Goal: Information Seeking & Learning: Learn about a topic

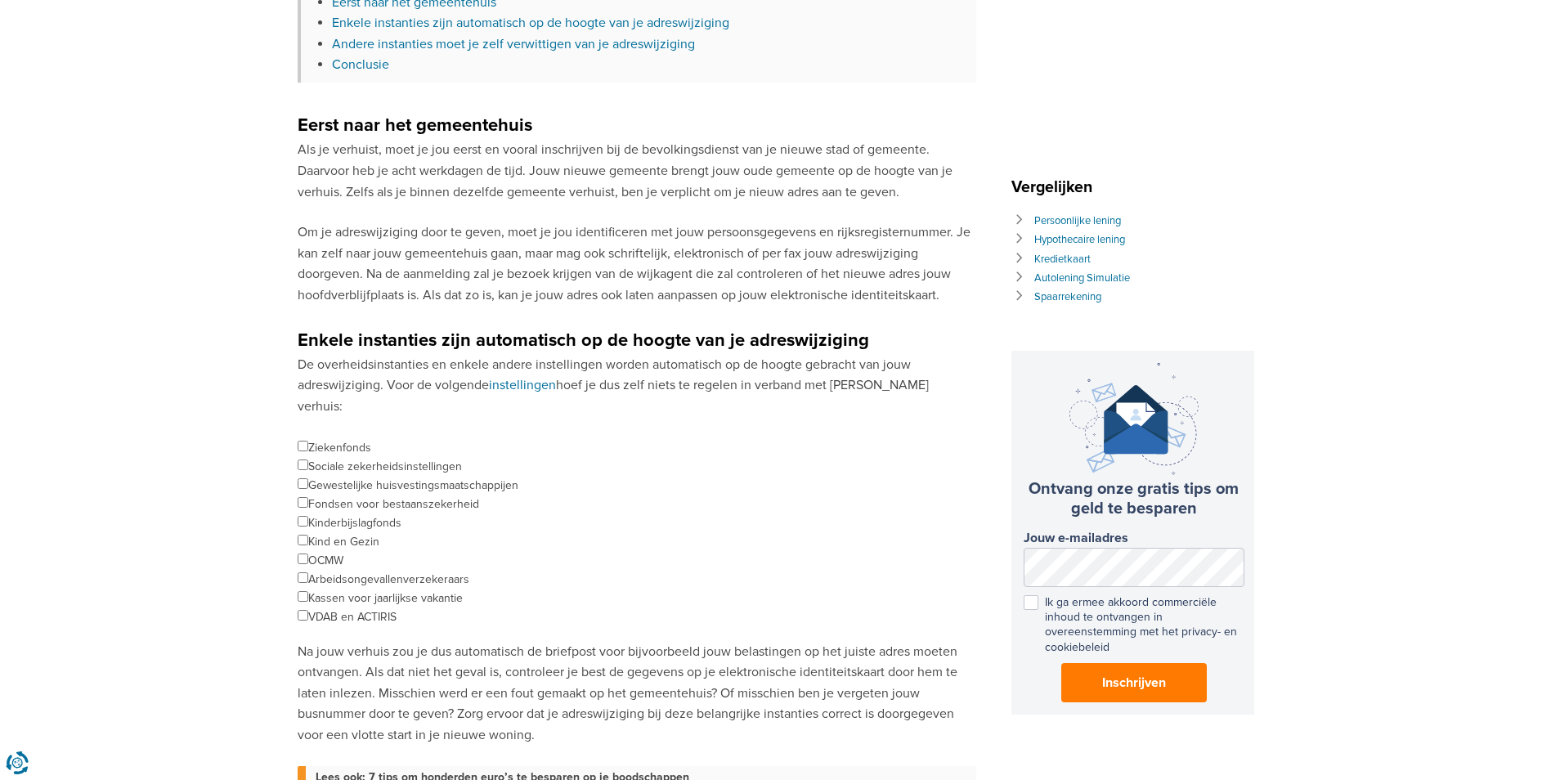
scroll to position [654, 0]
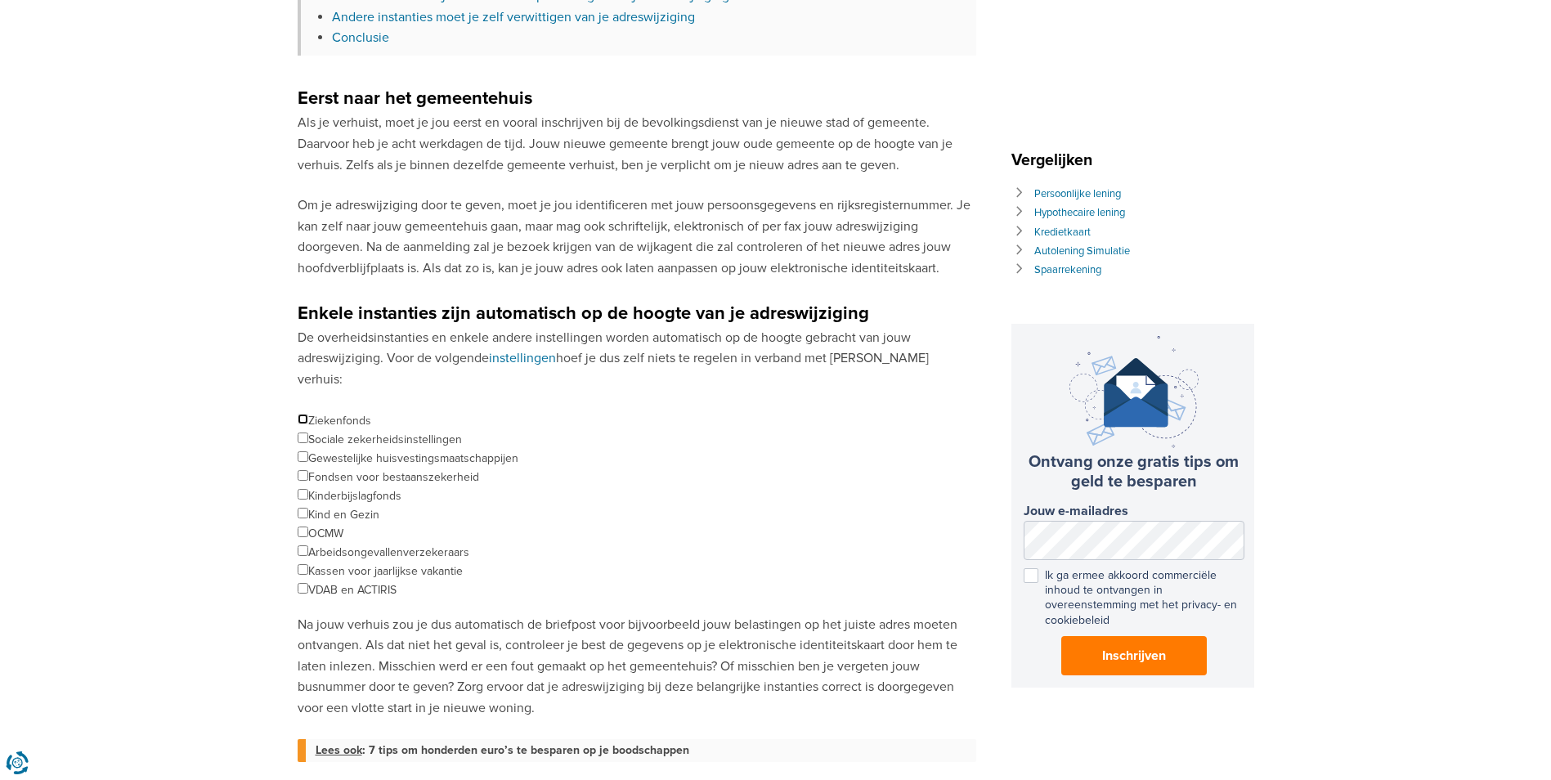
click at [300, 414] on input "checkbox" at bounding box center [303, 419] width 11 height 11
click at [301, 414] on input "checkbox" at bounding box center [303, 419] width 11 height 11
checkbox input "false"
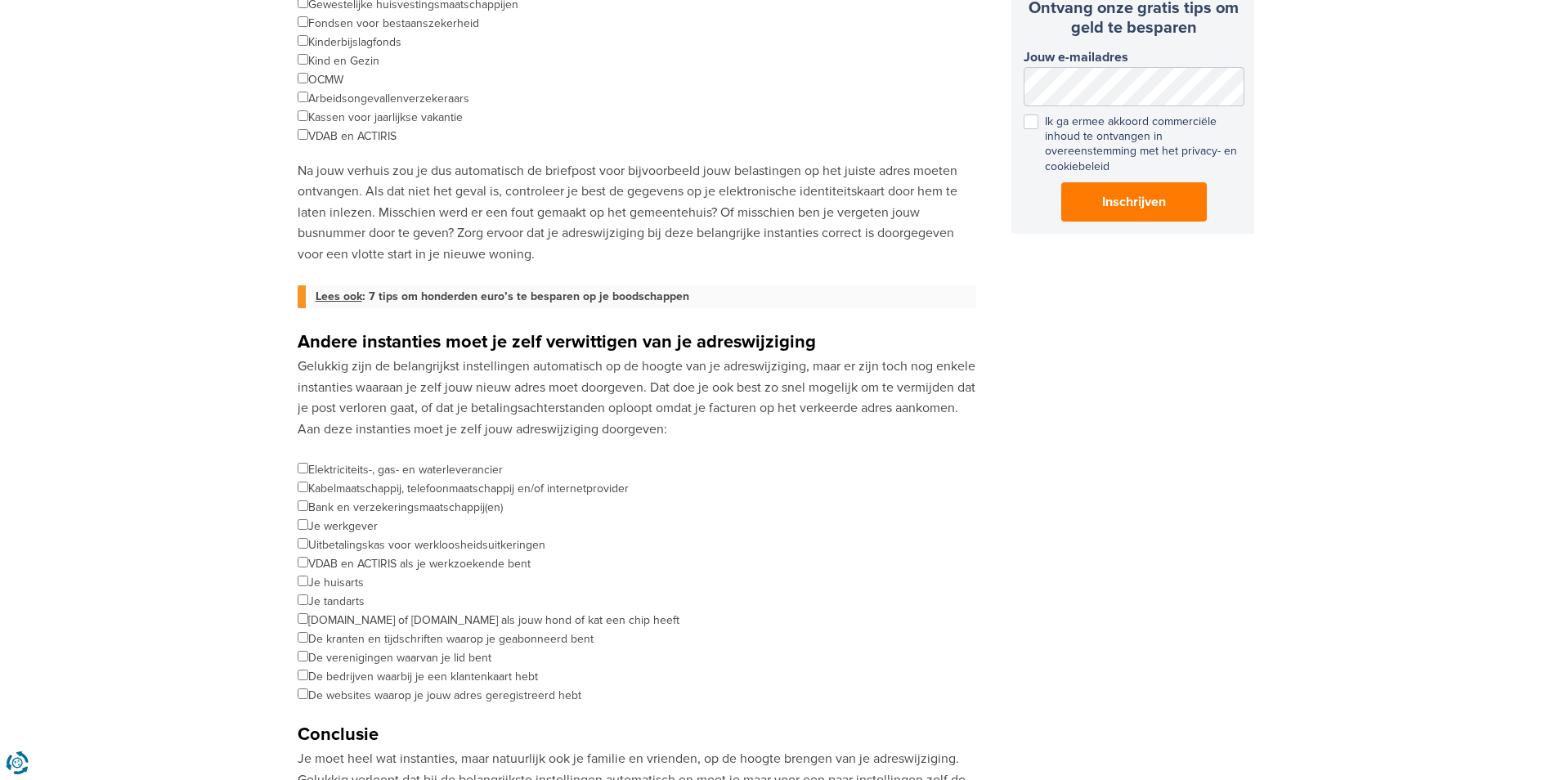
scroll to position [1144, 0]
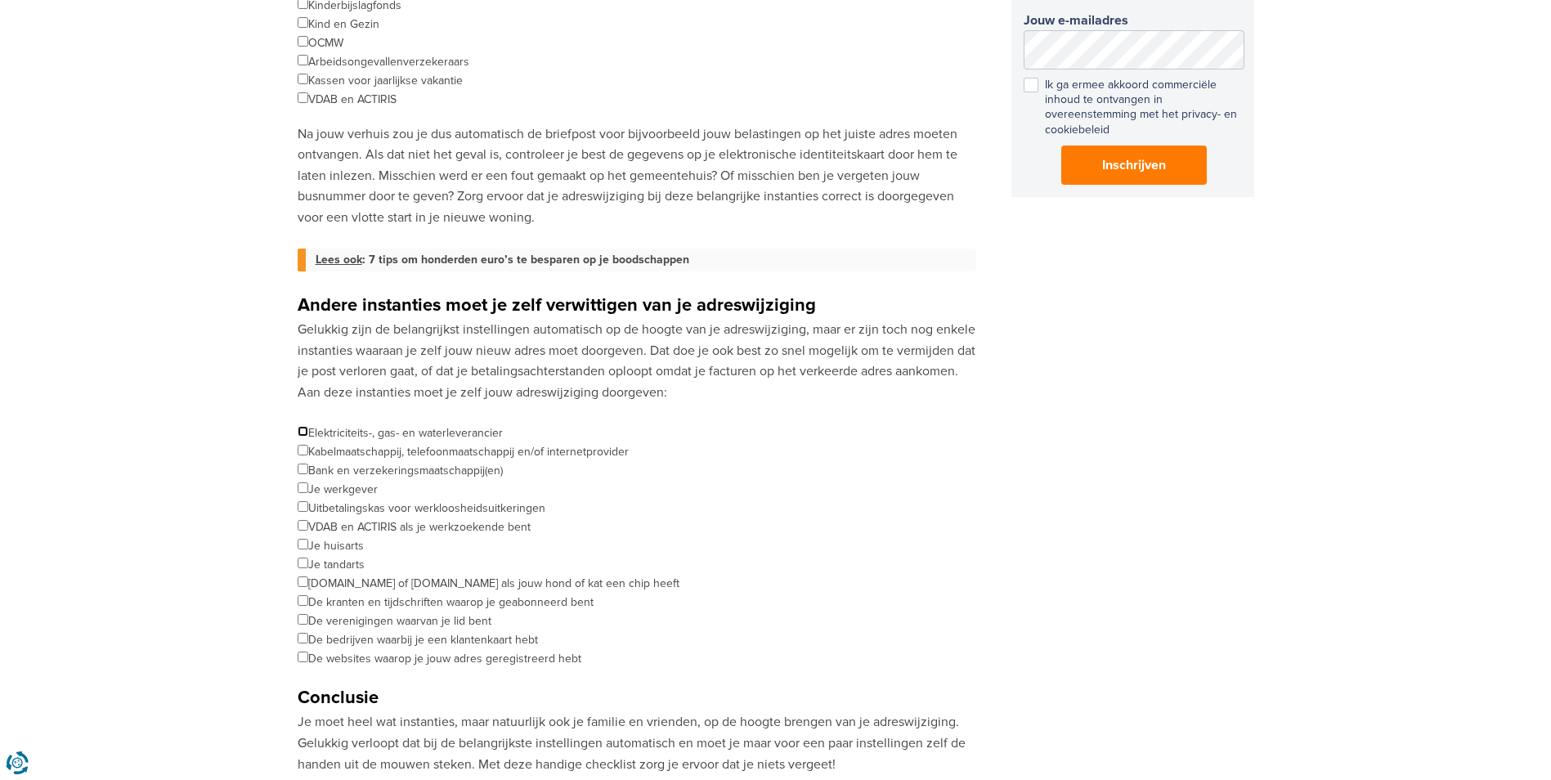
click at [302, 426] on input "checkbox" at bounding box center [303, 431] width 11 height 11
checkbox input "true"
click at [301, 445] on input "checkbox" at bounding box center [303, 450] width 11 height 11
click at [302, 445] on input "checkbox" at bounding box center [303, 450] width 11 height 11
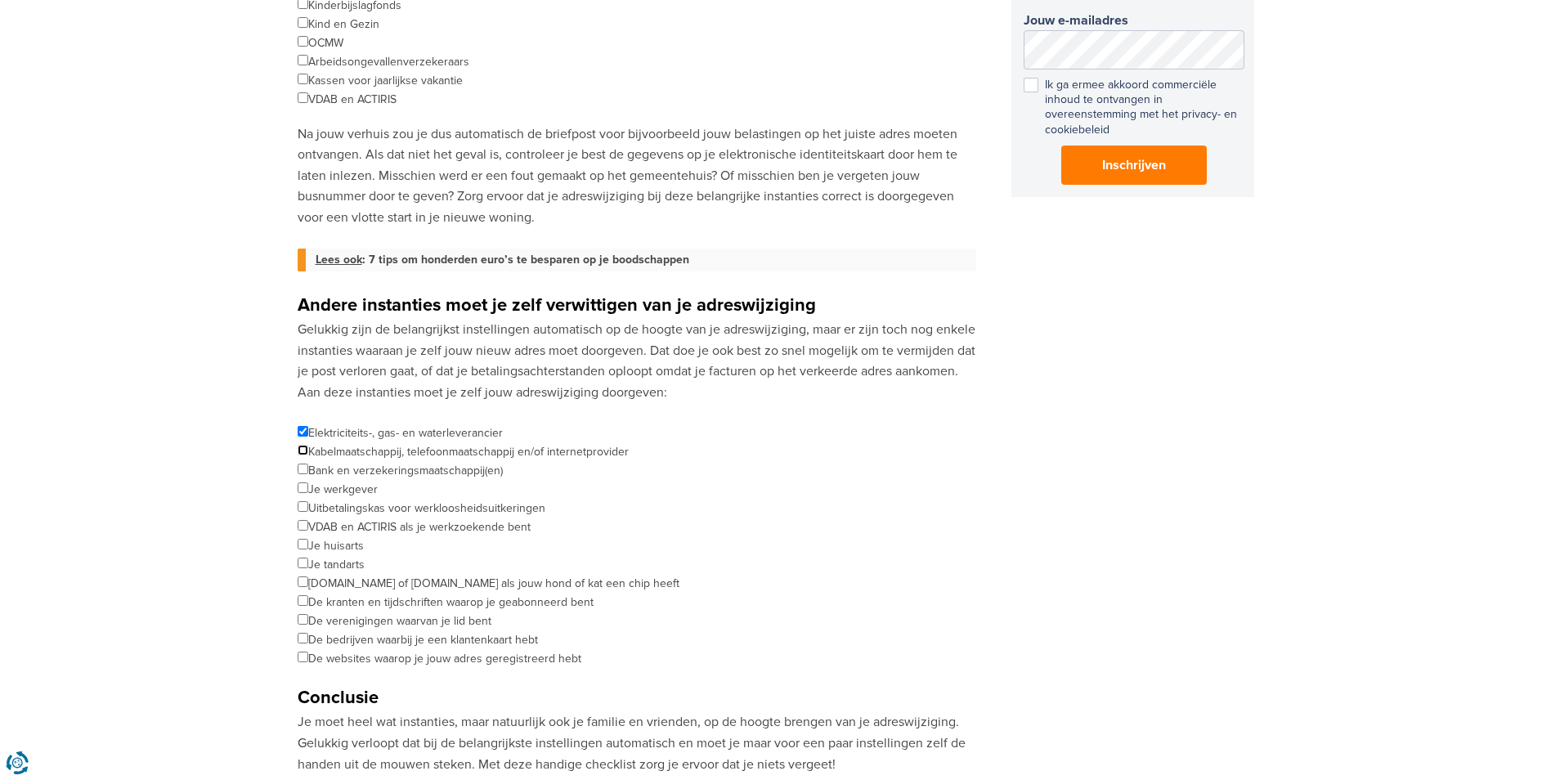
checkbox input "true"
click at [304, 463] on input "checkbox" at bounding box center [303, 468] width 11 height 11
checkbox input "true"
click at [307, 482] on input "checkbox" at bounding box center [303, 487] width 11 height 11
checkbox input "true"
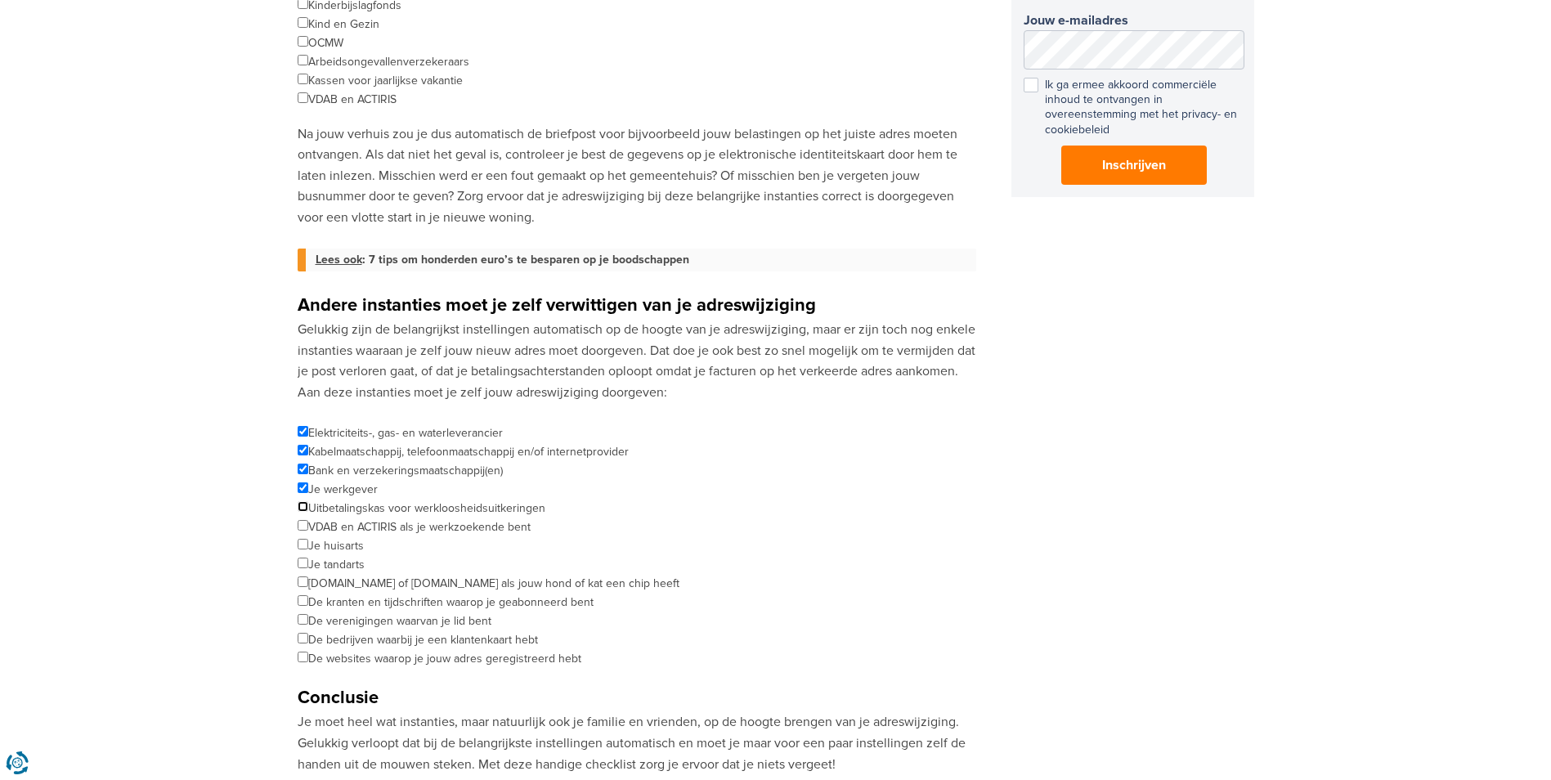
click at [305, 501] on input "checkbox" at bounding box center [303, 506] width 11 height 11
checkbox input "true"
click at [308, 506] on div "Bij verhuizen komen er heel wat vervelende klusjes kijken. Eén ervan is je adre…" at bounding box center [637, 2] width 678 height 2034
click at [307, 520] on input "checkbox" at bounding box center [303, 525] width 11 height 11
checkbox input "true"
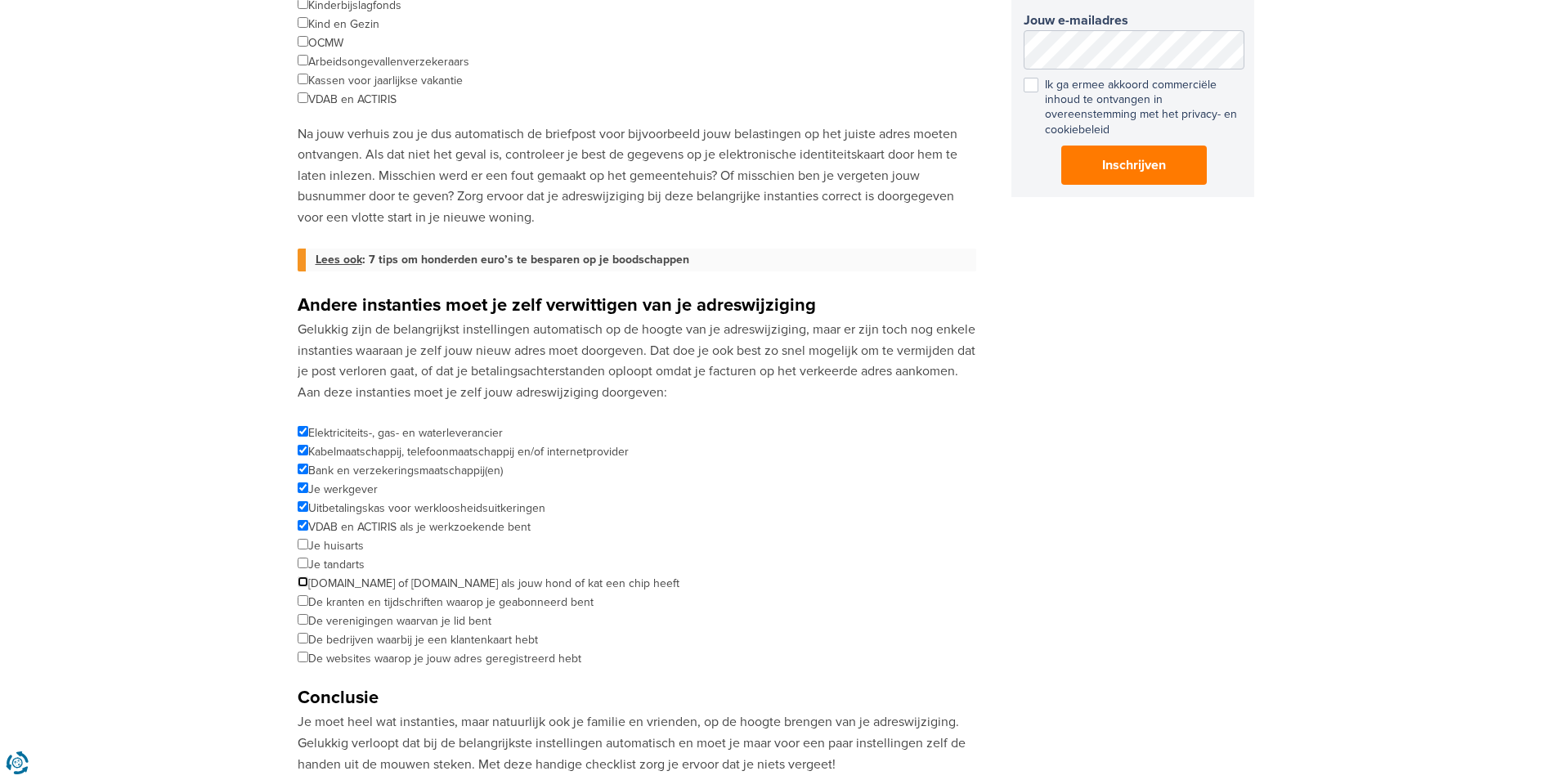
click at [302, 576] on input "checkbox" at bounding box center [303, 581] width 11 height 11
checkbox input "true"
click at [306, 595] on input "checkbox" at bounding box center [303, 600] width 11 height 11
checkbox input "true"
click at [302, 614] on input "checkbox" at bounding box center [303, 619] width 11 height 11
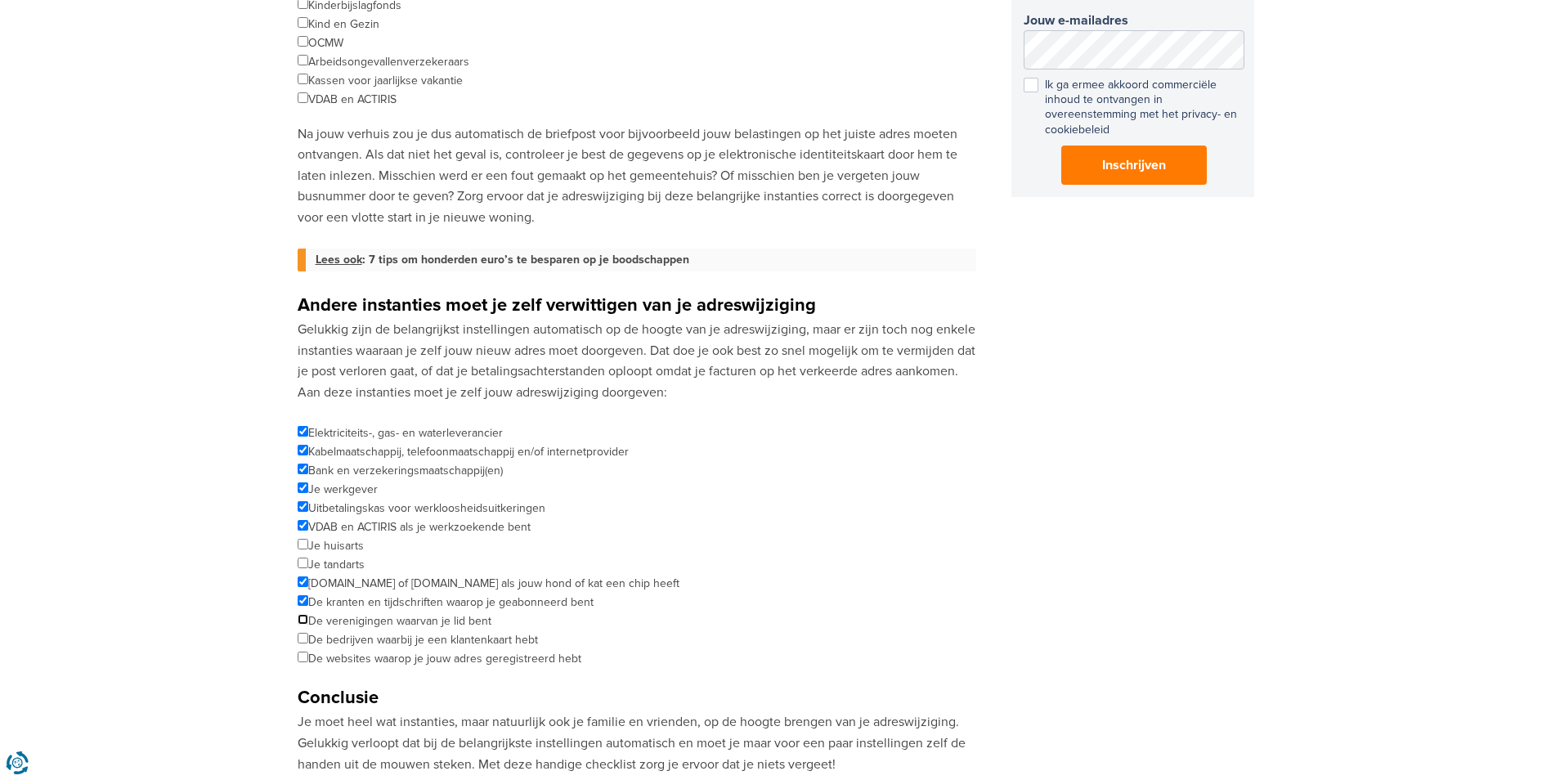
checkbox input "true"
click at [305, 633] on input "checkbox" at bounding box center [303, 638] width 11 height 11
checkbox input "false"
click at [302, 651] on input "checkbox" at bounding box center [303, 656] width 11 height 11
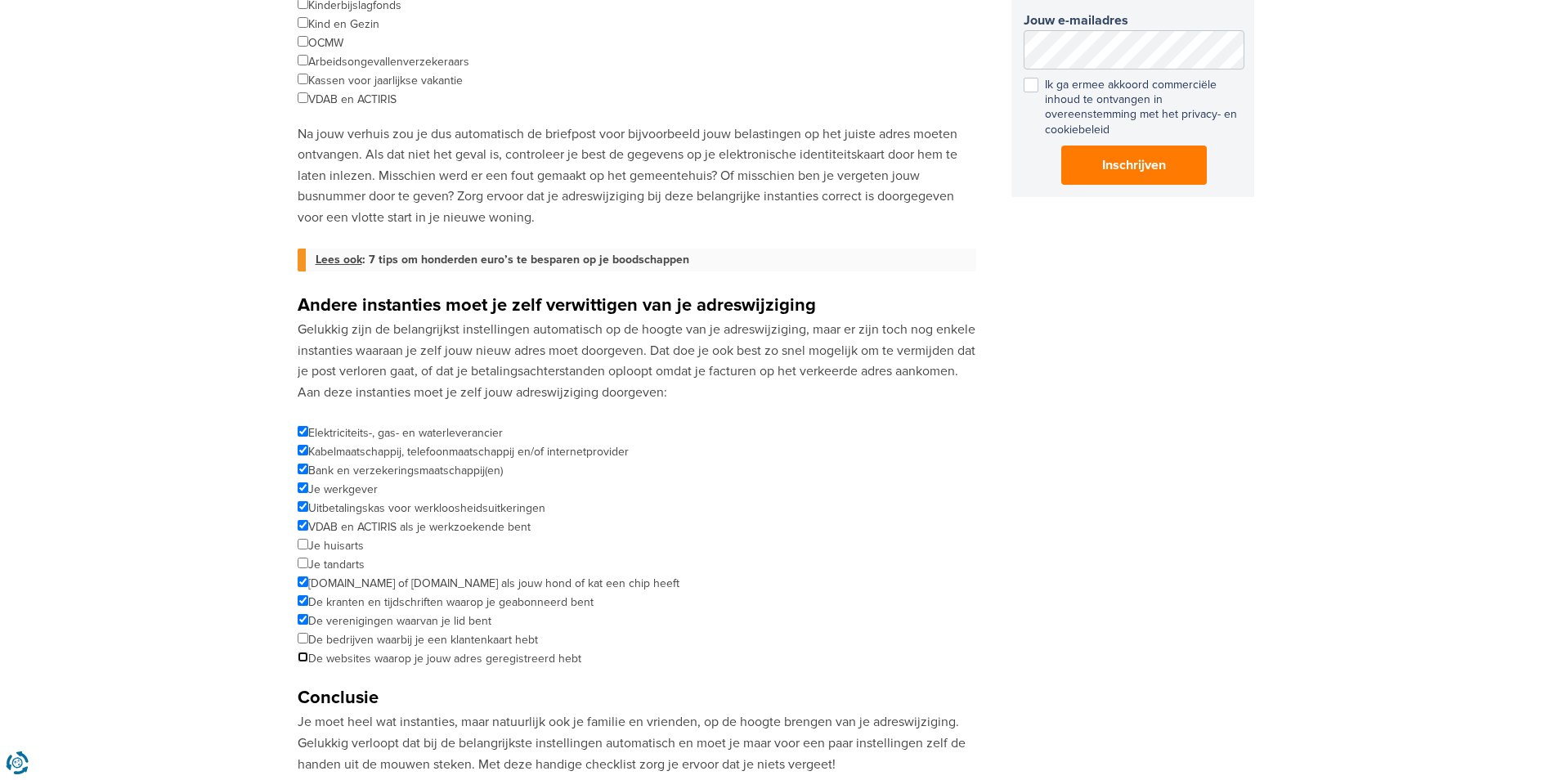
checkbox input "true"
click at [300, 623] on div "Bij verhuizen komen er heel wat vervelende klusjes kijken. Eén ervan is je adre…" at bounding box center [637, 2] width 678 height 2034
click at [302, 633] on input "checkbox" at bounding box center [303, 638] width 11 height 11
checkbox input "true"
click at [298, 557] on input "checkbox" at bounding box center [303, 562] width 11 height 11
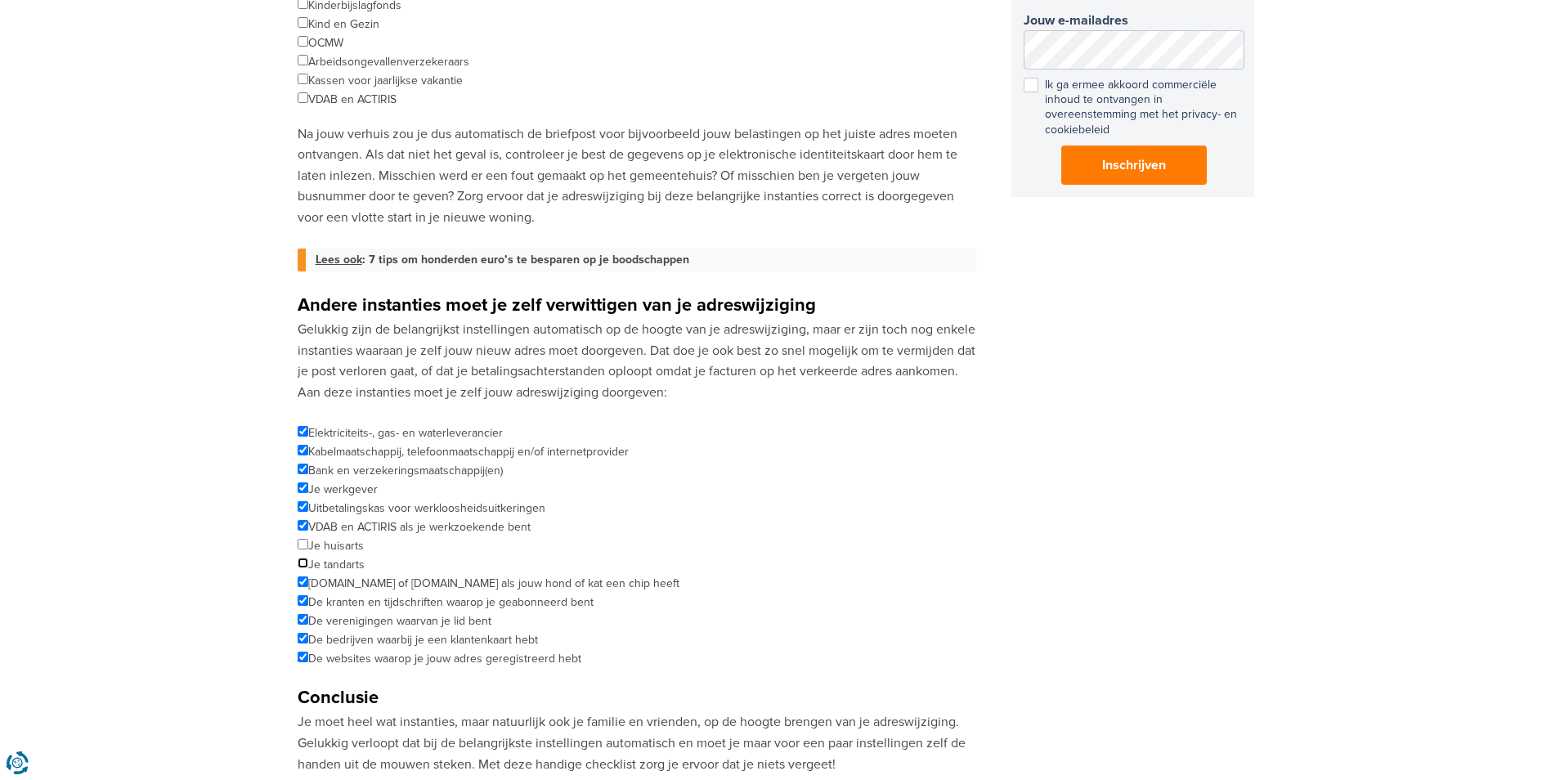
checkbox input "true"
